Goal: Task Accomplishment & Management: Complete application form

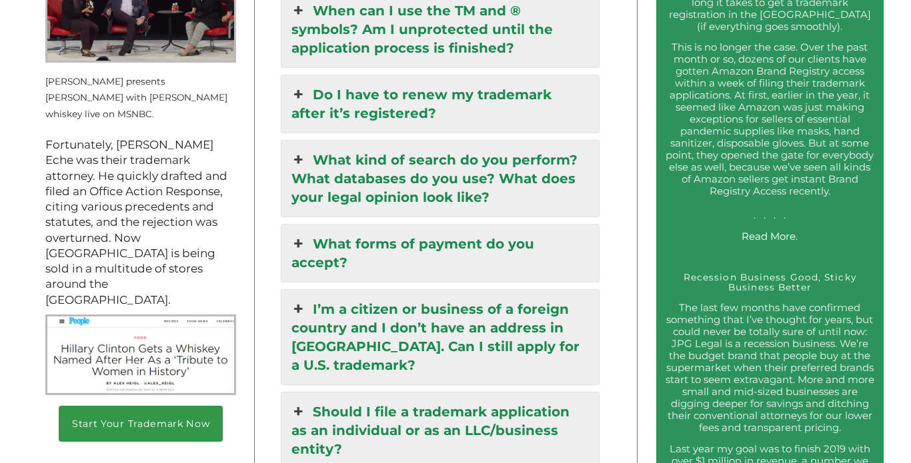
scroll to position [1810, 0]
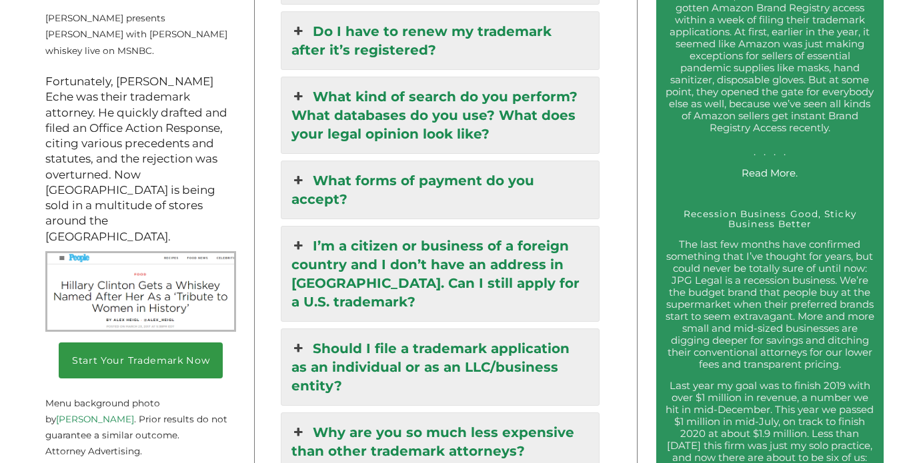
click at [320, 161] on link "What forms of payment do you accept?" at bounding box center [439, 189] width 317 height 57
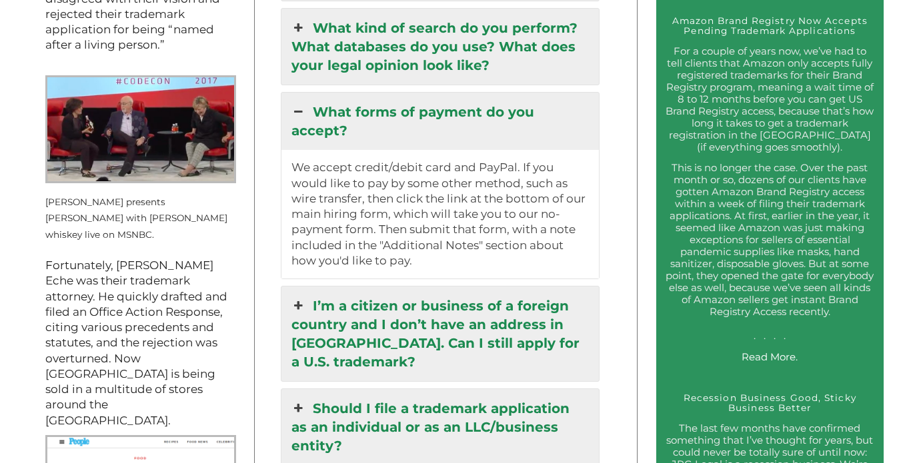
scroll to position [1589, 0]
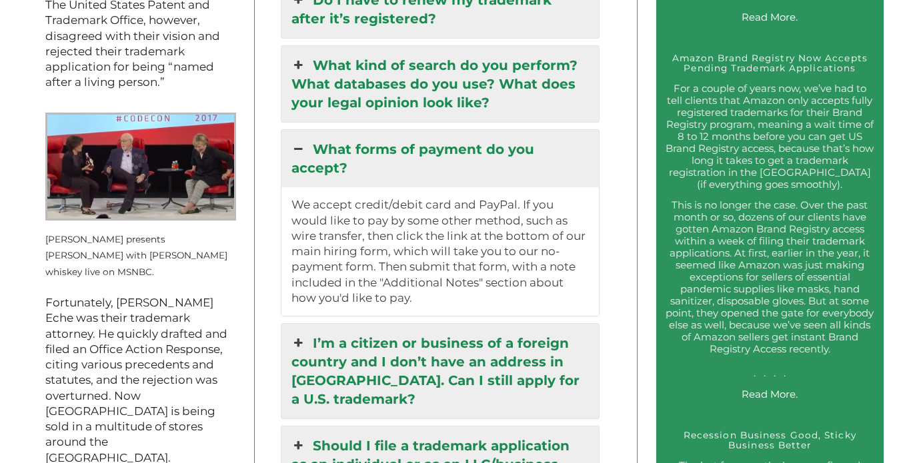
click at [320, 146] on link "What forms of payment do you accept?" at bounding box center [439, 158] width 317 height 57
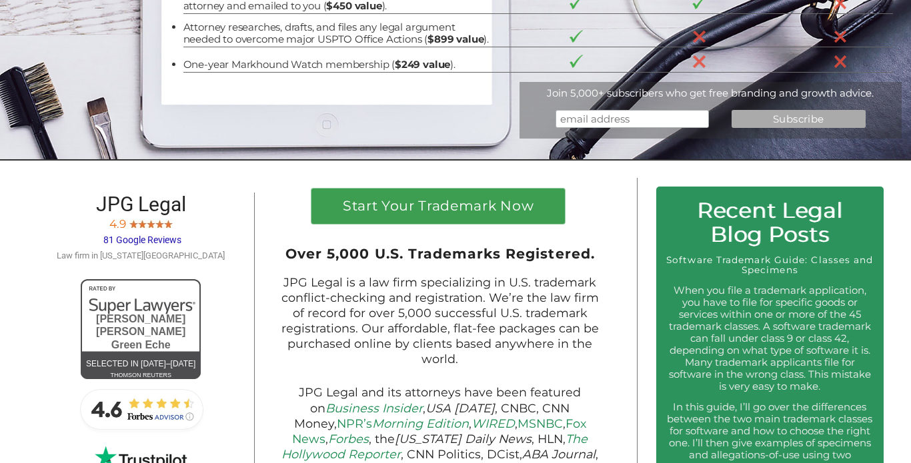
scroll to position [0, 0]
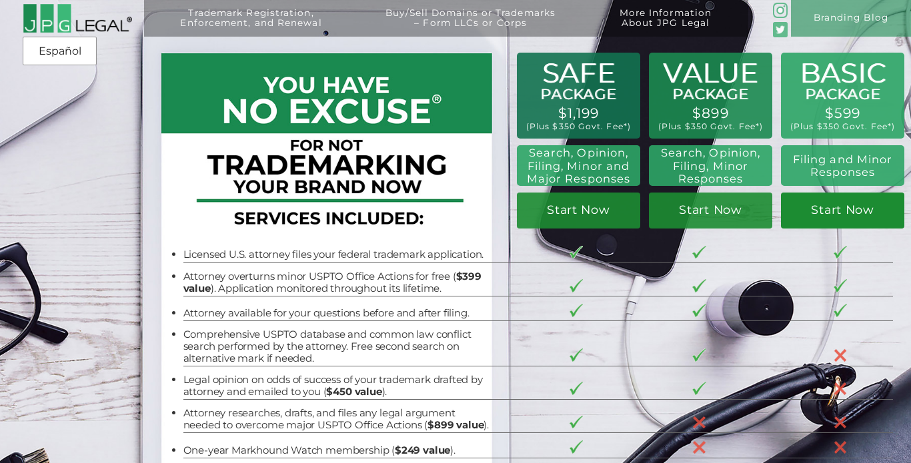
click at [839, 211] on link "Start Now" at bounding box center [842, 211] width 123 height 36
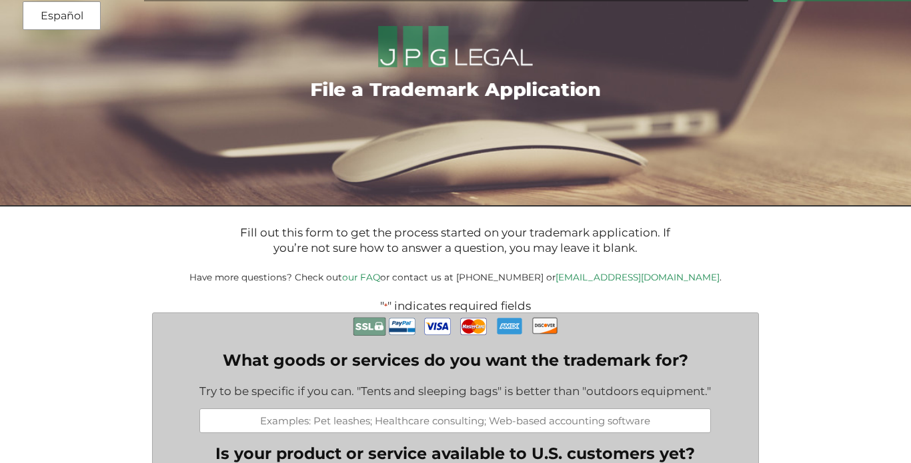
scroll to position [37, 0]
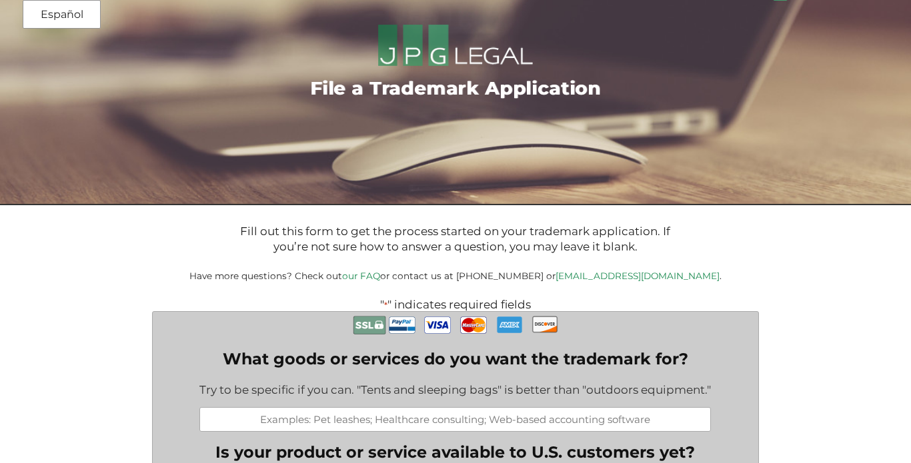
drag, startPoint x: 582, startPoint y: 278, endPoint x: 667, endPoint y: 273, distance: 85.5
click at [667, 273] on small "Have more questions? Check out our FAQ or contact us at (917) 268-7054 or info@…" at bounding box center [455, 276] width 532 height 11
copy small "[EMAIL_ADDRESS][DOMAIN_NAME]"
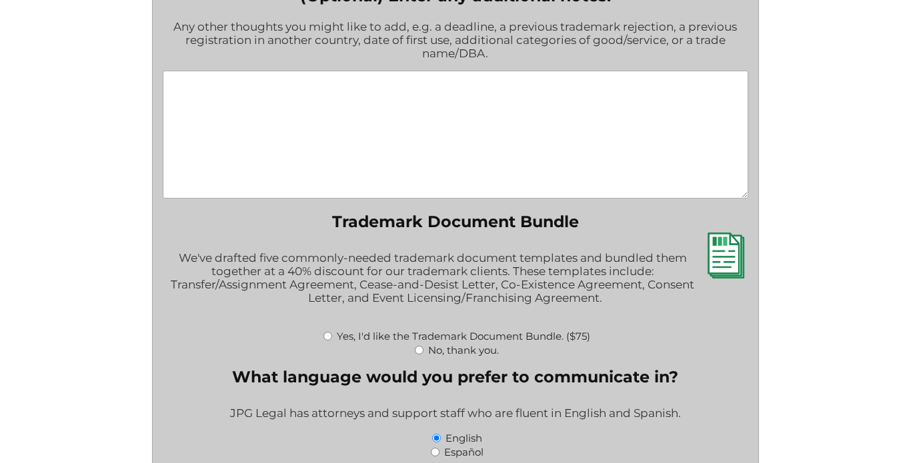
scroll to position [1566, 0]
